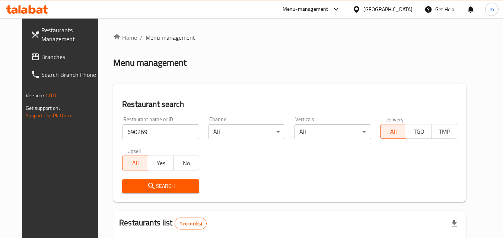
scroll to position [87, 0]
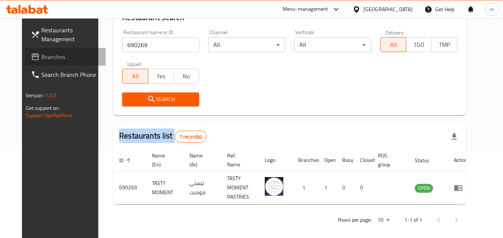
click at [41, 55] on span "Branches" at bounding box center [70, 56] width 59 height 9
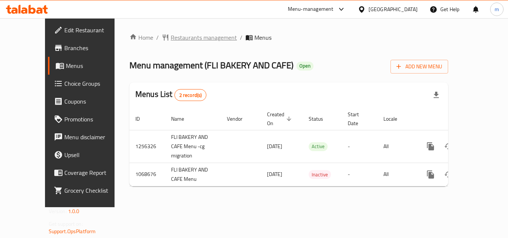
click at [171, 38] on span "Restaurants management" at bounding box center [204, 37] width 66 height 9
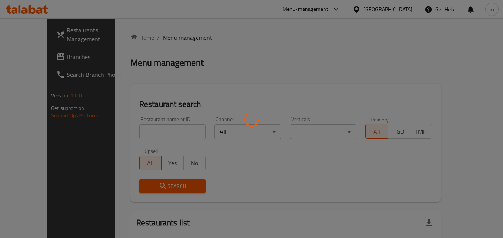
click at [150, 129] on div at bounding box center [251, 119] width 503 height 238
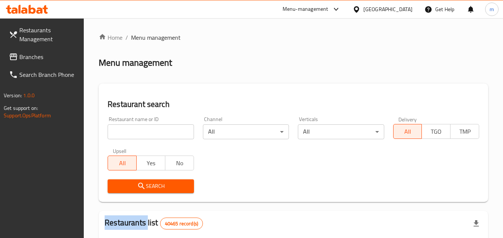
click at [150, 129] on div at bounding box center [251, 119] width 503 height 238
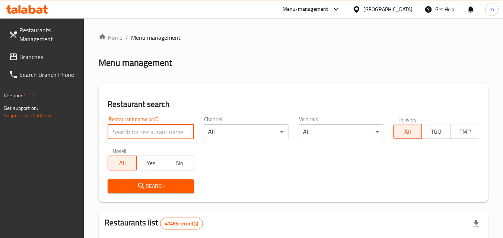
click at [150, 129] on input "search" at bounding box center [151, 132] width 86 height 15
paste input "663592"
type input "663592"
click button "Search" at bounding box center [151, 187] width 86 height 14
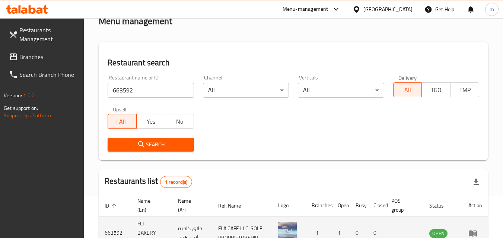
scroll to position [87, 0]
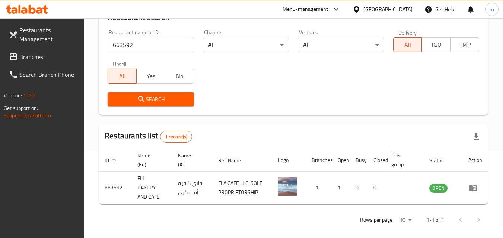
click at [408, 8] on div "[GEOGRAPHIC_DATA]" at bounding box center [387, 9] width 49 height 8
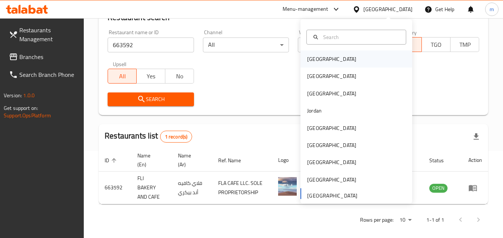
click at [305, 64] on div "Bahrain" at bounding box center [331, 59] width 61 height 17
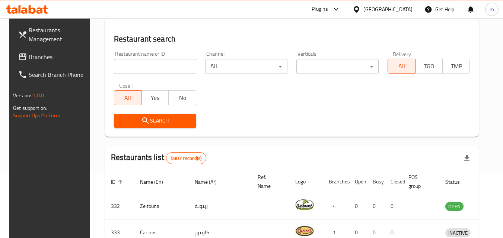
scroll to position [87, 0]
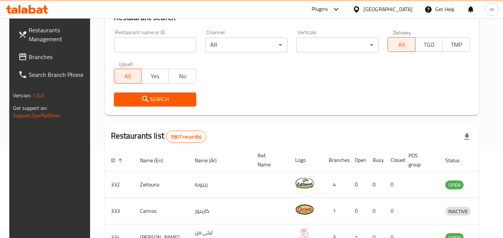
click at [35, 56] on span "Branches" at bounding box center [58, 56] width 59 height 9
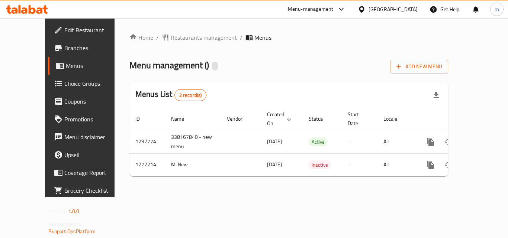
click at [177, 40] on span "Restaurants management" at bounding box center [204, 37] width 66 height 9
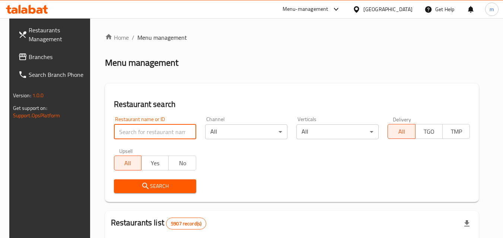
click at [130, 132] on input "search" at bounding box center [155, 132] width 82 height 15
paste input "690147"
type input "690147"
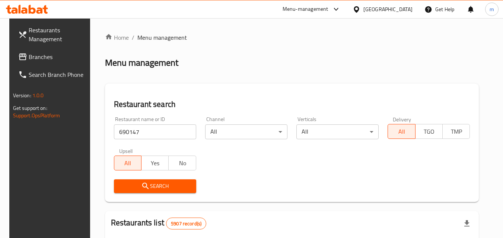
click at [150, 185] on span "Search" at bounding box center [155, 186] width 70 height 9
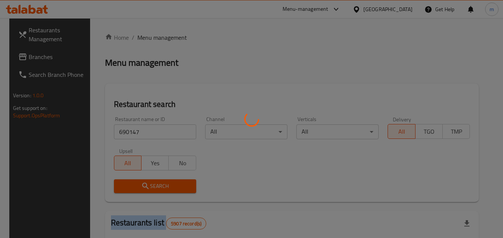
click at [150, 185] on div at bounding box center [251, 119] width 503 height 238
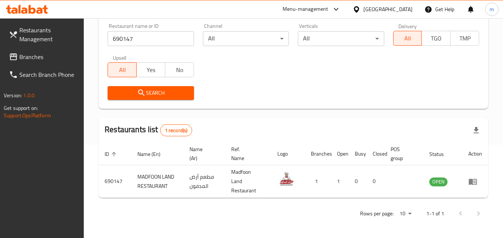
click at [401, 6] on div "Bahrain" at bounding box center [387, 9] width 49 height 8
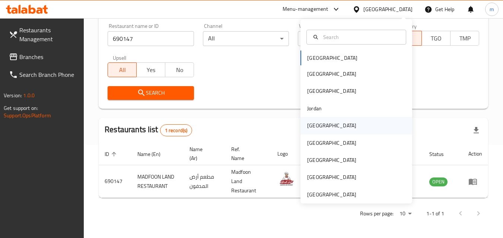
click at [310, 122] on div "Kuwait" at bounding box center [331, 126] width 49 height 8
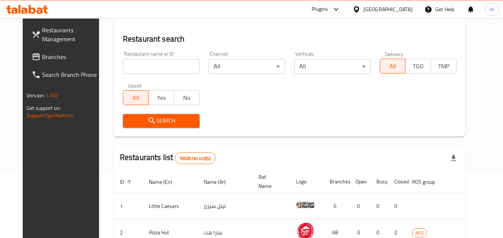
scroll to position [93, 0]
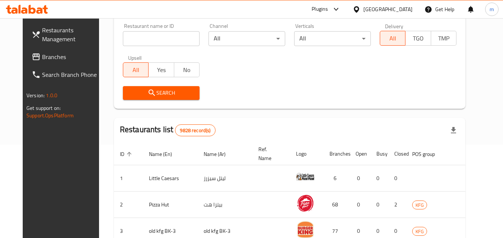
click at [42, 59] on span "Branches" at bounding box center [71, 56] width 59 height 9
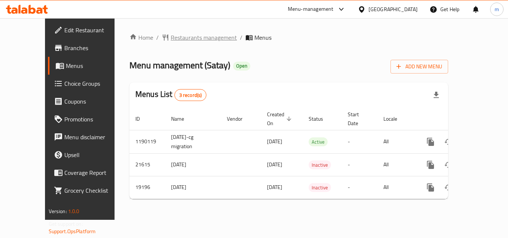
click at [181, 38] on span "Restaurants management" at bounding box center [204, 37] width 66 height 9
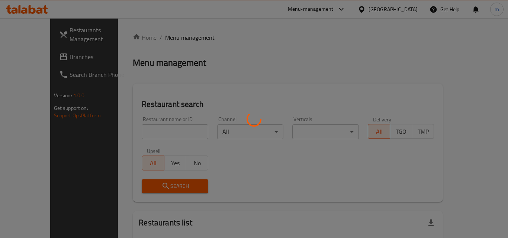
click at [181, 46] on div at bounding box center [254, 119] width 508 height 238
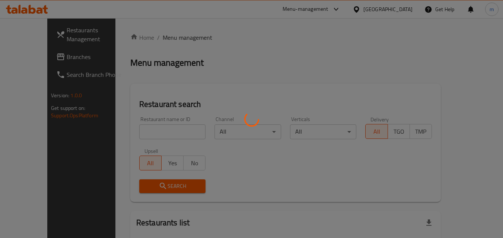
click at [149, 130] on div at bounding box center [251, 119] width 503 height 238
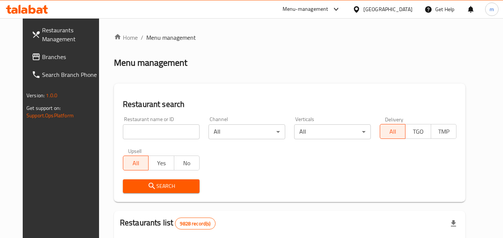
click at [149, 130] on input "search" at bounding box center [161, 132] width 77 height 15
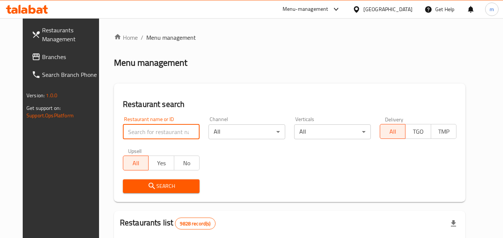
click at [149, 130] on input "search" at bounding box center [161, 132] width 77 height 15
paste input "10293"
type input "10293"
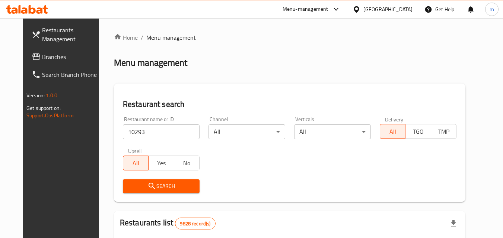
click at [154, 180] on button "Search" at bounding box center [161, 187] width 77 height 14
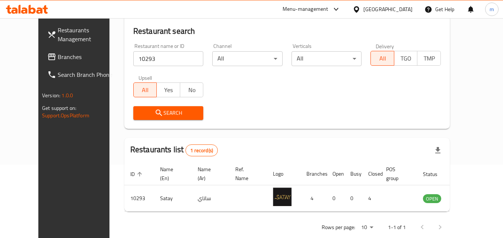
scroll to position [87, 0]
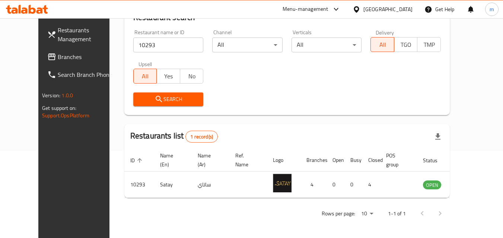
click at [363, 6] on div at bounding box center [357, 9] width 11 height 8
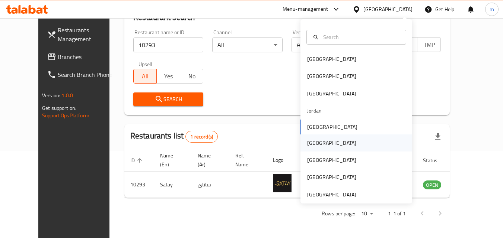
click at [312, 140] on div "Oman" at bounding box center [331, 143] width 49 height 8
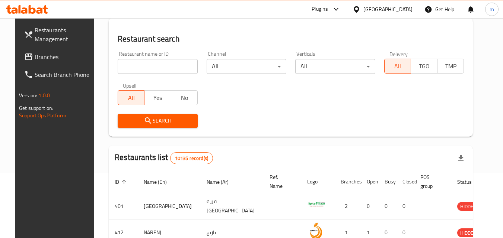
scroll to position [87, 0]
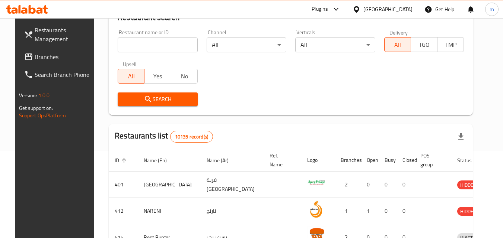
click at [35, 56] on span "Branches" at bounding box center [64, 56] width 59 height 9
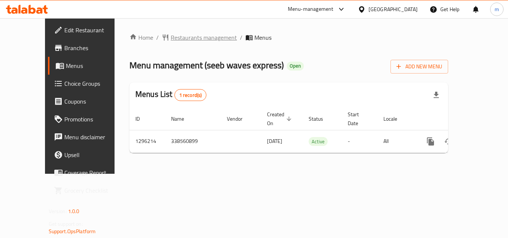
click at [180, 35] on span "Restaurants management" at bounding box center [204, 37] width 66 height 9
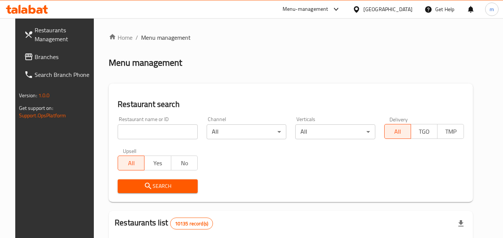
click at [140, 134] on input "search" at bounding box center [158, 132] width 80 height 15
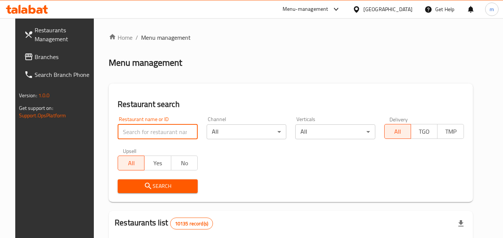
paste input "699940"
type input "699940"
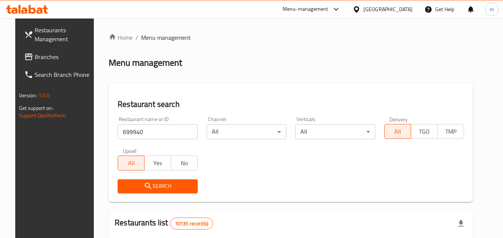
click at [147, 185] on span "Search" at bounding box center [158, 186] width 68 height 9
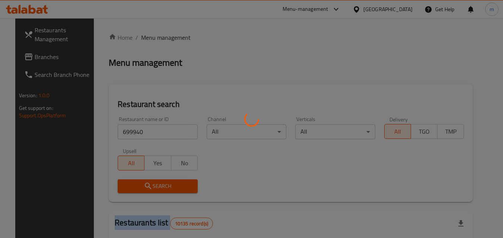
click at [147, 185] on div at bounding box center [251, 119] width 503 height 238
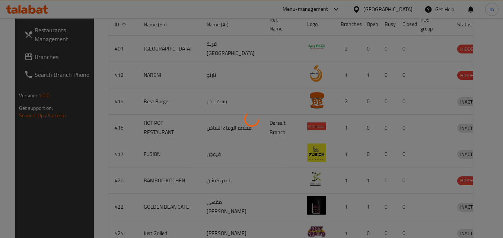
scroll to position [93, 0]
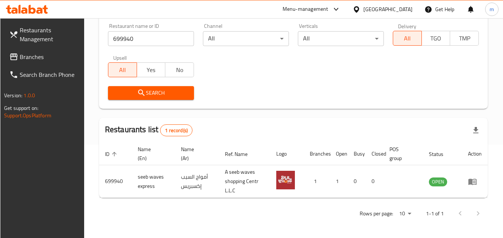
click at [401, 13] on div "[GEOGRAPHIC_DATA]" at bounding box center [387, 9] width 49 height 8
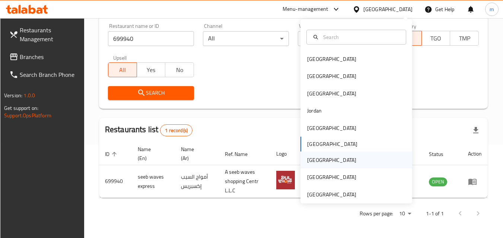
click at [319, 162] on div "Qatar" at bounding box center [331, 160] width 61 height 17
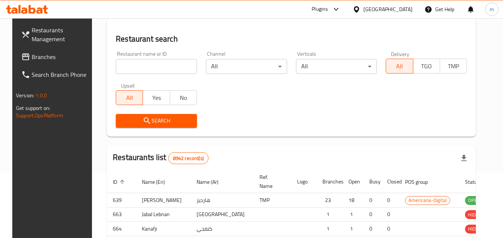
scroll to position [93, 0]
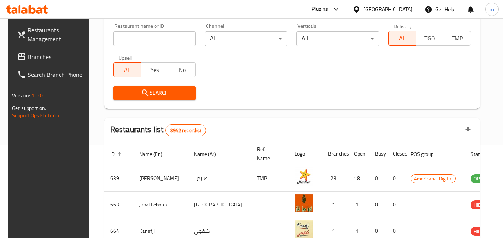
click at [28, 58] on span "Branches" at bounding box center [57, 56] width 59 height 9
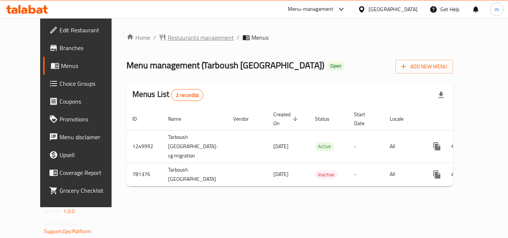
click at [168, 34] on span "Restaurants management" at bounding box center [201, 37] width 66 height 9
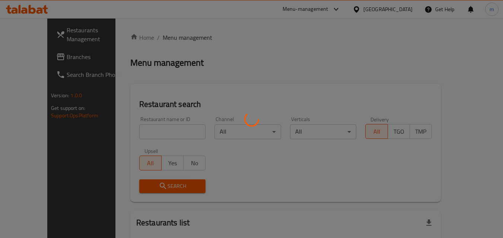
click at [146, 134] on div at bounding box center [251, 119] width 503 height 238
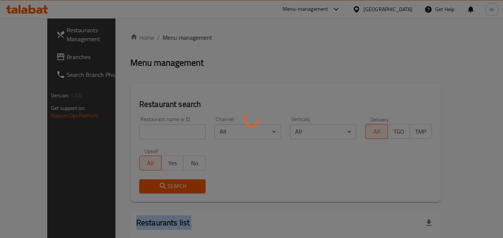
click at [146, 134] on div at bounding box center [251, 119] width 503 height 238
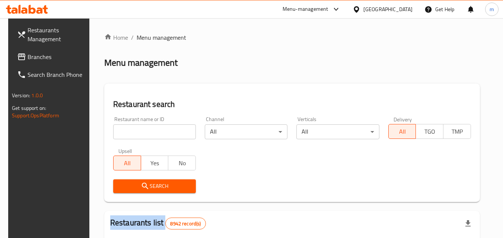
click at [146, 134] on div at bounding box center [251, 119] width 503 height 238
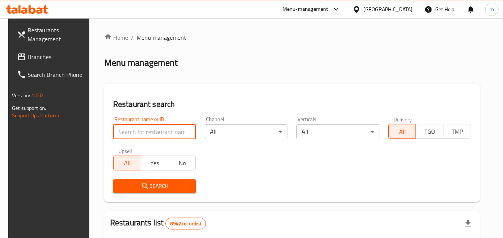
click at [146, 134] on input "search" at bounding box center [154, 132] width 83 height 15
paste input "652645"
type input "652645"
click button "Search" at bounding box center [154, 187] width 83 height 14
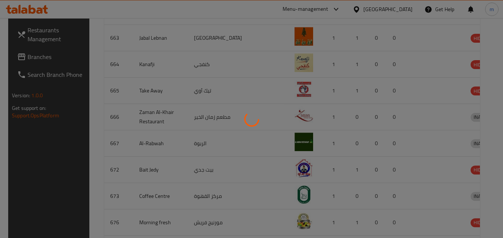
scroll to position [87, 0]
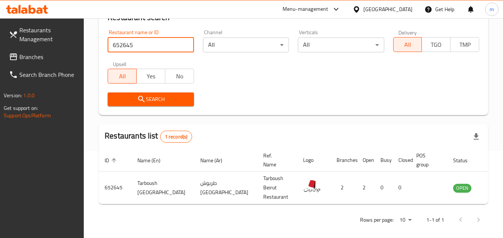
click at [188, 43] on input "652645" at bounding box center [151, 45] width 86 height 15
drag, startPoint x: 185, startPoint y: 44, endPoint x: 154, endPoint y: 52, distance: 31.6
click at [184, 44] on input "652645" at bounding box center [151, 45] width 86 height 15
click at [43, 53] on span "Branches" at bounding box center [48, 56] width 59 height 9
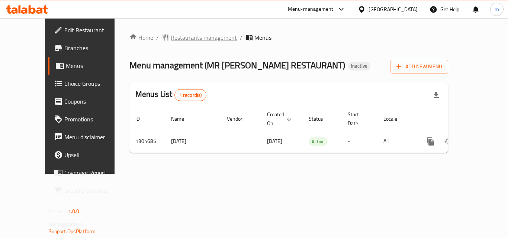
click at [185, 41] on span "Restaurants management" at bounding box center [204, 37] width 66 height 9
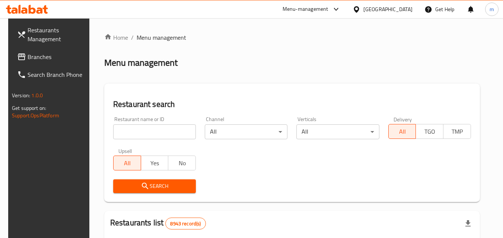
click at [134, 133] on input "search" at bounding box center [154, 132] width 83 height 15
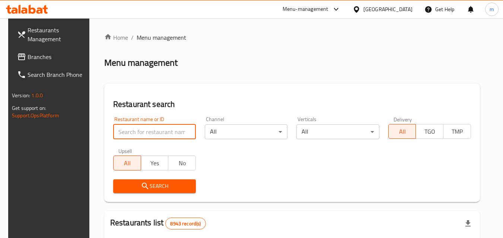
paste input "703347"
type input "703347"
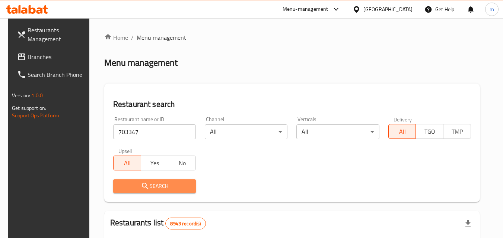
click at [150, 186] on span "Search" at bounding box center [154, 186] width 71 height 9
click at [152, 184] on div at bounding box center [251, 119] width 503 height 238
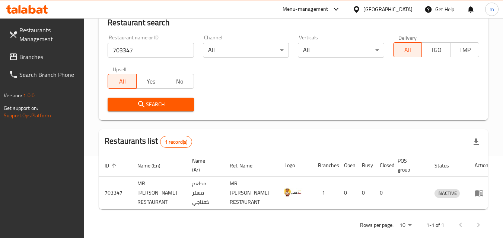
scroll to position [93, 0]
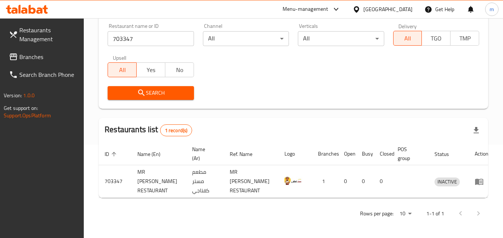
click at [404, 12] on div "[GEOGRAPHIC_DATA]" at bounding box center [387, 9] width 49 height 8
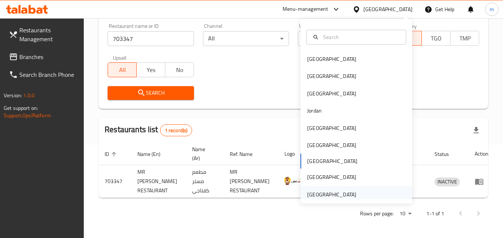
click at [325, 193] on div "[GEOGRAPHIC_DATA]" at bounding box center [331, 195] width 49 height 8
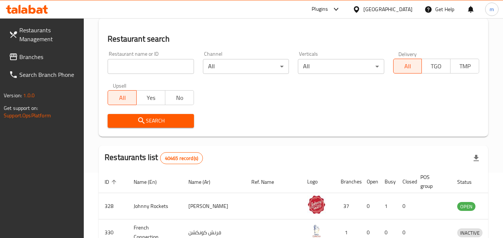
scroll to position [93, 0]
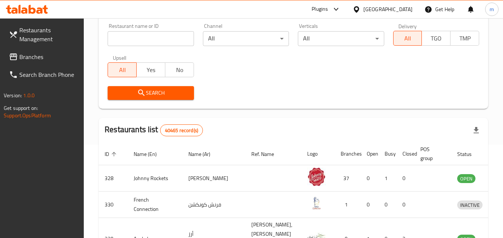
click at [29, 55] on span "Branches" at bounding box center [48, 56] width 59 height 9
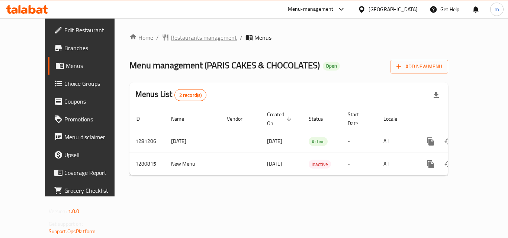
click at [181, 39] on span "Restaurants management" at bounding box center [204, 37] width 66 height 9
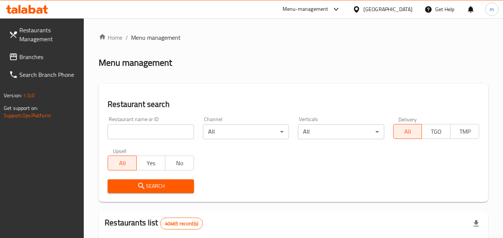
click at [151, 135] on input "search" at bounding box center [151, 132] width 86 height 15
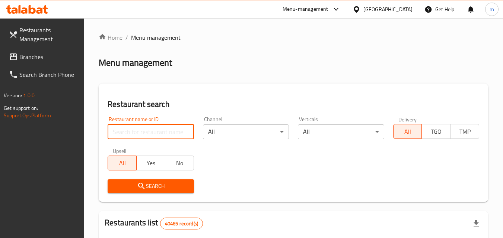
paste input "694009"
type input "694009"
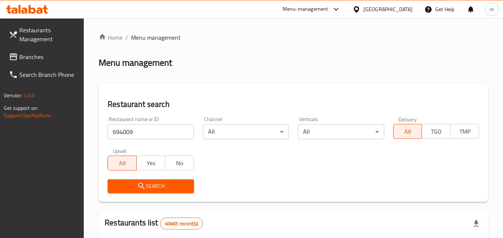
drag, startPoint x: 170, startPoint y: 183, endPoint x: 233, endPoint y: 106, distance: 99.0
click at [172, 180] on button "Search" at bounding box center [151, 187] width 86 height 14
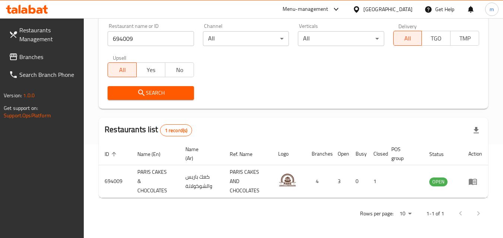
scroll to position [93, 0]
click at [394, 10] on div "United Arab Emirates" at bounding box center [387, 9] width 49 height 8
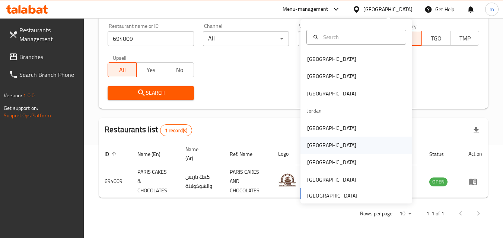
click at [318, 150] on div "[GEOGRAPHIC_DATA]" at bounding box center [331, 145] width 61 height 17
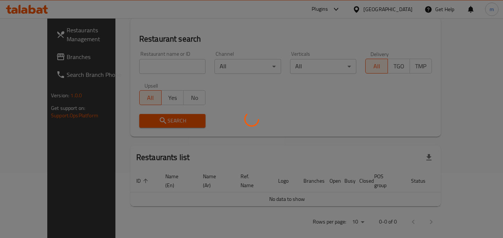
scroll to position [93, 0]
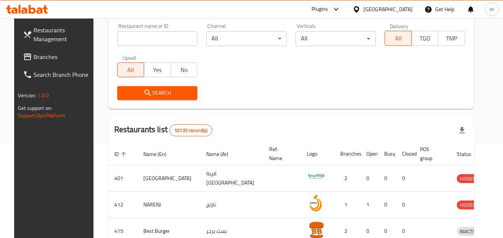
click at [33, 56] on span "Branches" at bounding box center [62, 56] width 59 height 9
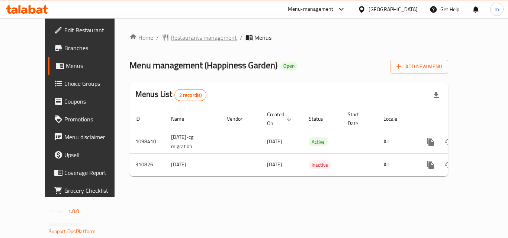
click at [190, 41] on span "Restaurants management" at bounding box center [204, 37] width 66 height 9
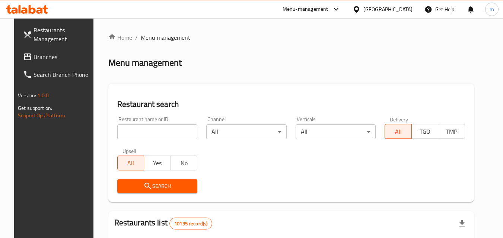
click at [143, 133] on input "search" at bounding box center [157, 132] width 80 height 15
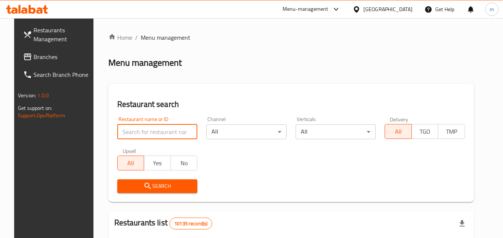
click at [143, 133] on input "search" at bounding box center [157, 132] width 80 height 15
paste input "628982"
type input "628982"
click button "Search" at bounding box center [157, 187] width 80 height 14
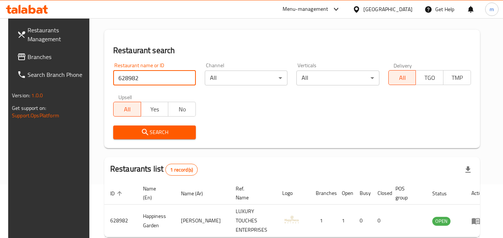
scroll to position [87, 0]
